Goal: Navigation & Orientation: Go to known website

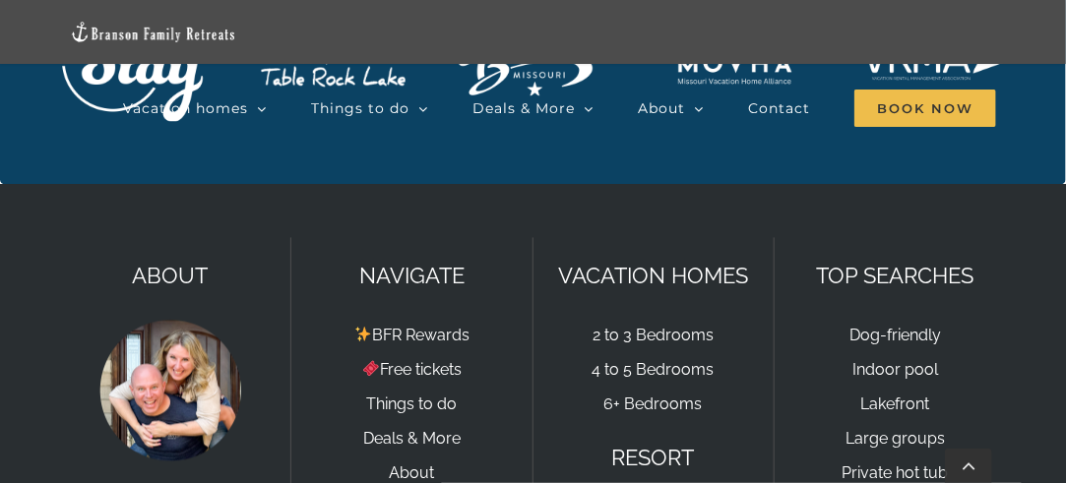
scroll to position [6103, 0]
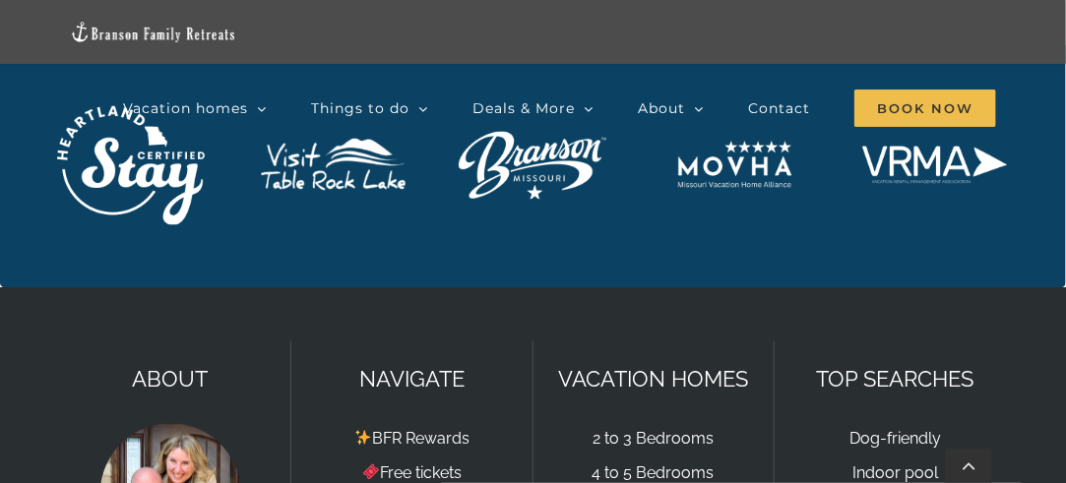
click at [535, 200] on img "explore branson logo white" at bounding box center [533, 166] width 148 height 68
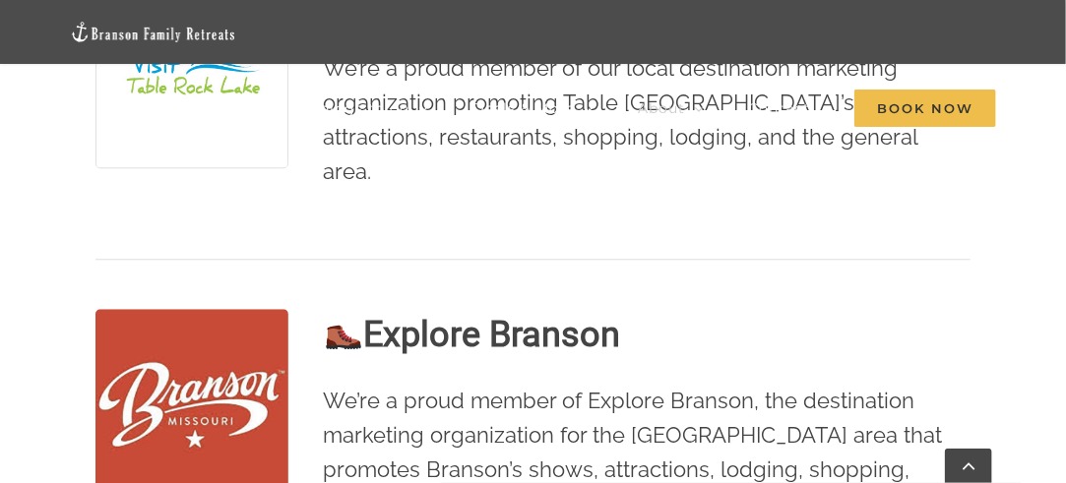
scroll to position [1584, 0]
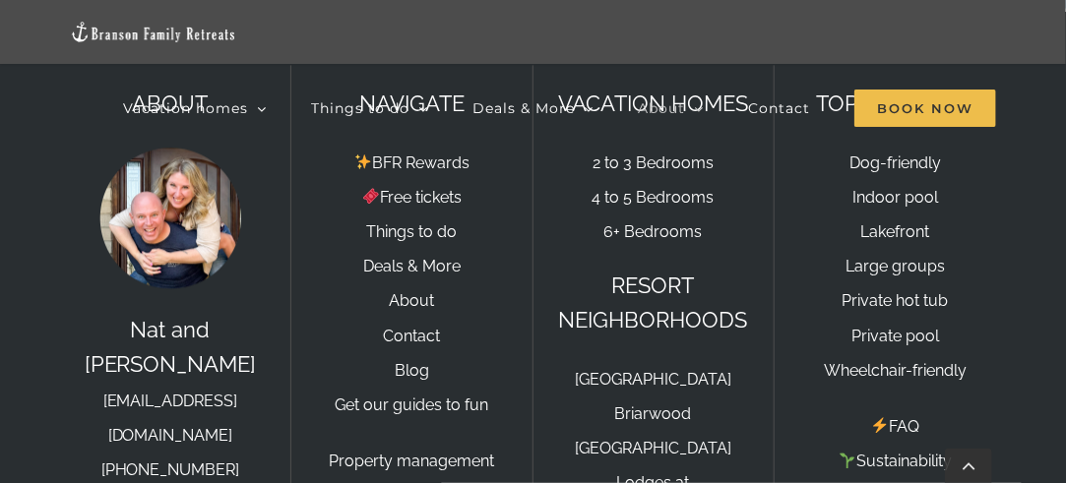
scroll to position [4195, 0]
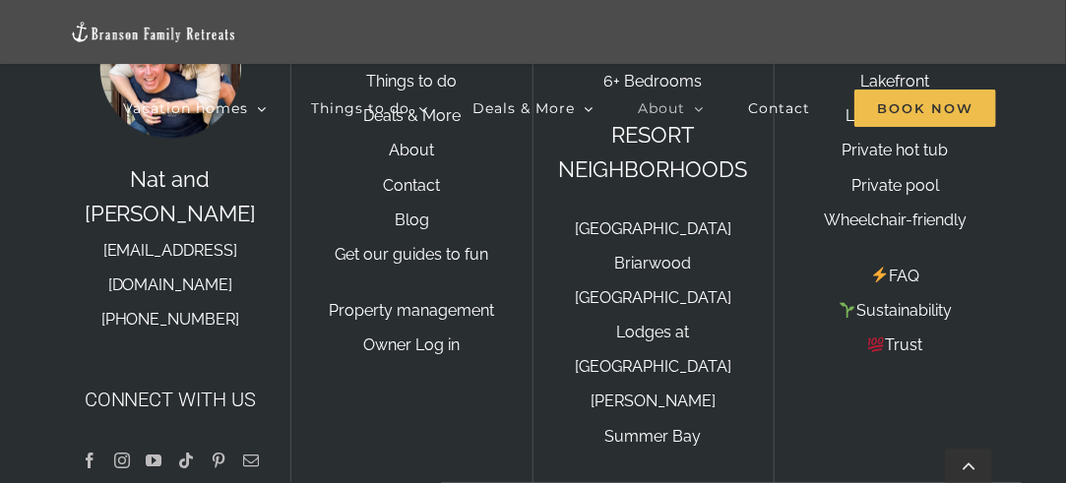
click at [89, 453] on link "Facebook" at bounding box center [90, 461] width 16 height 16
